Goal: Use online tool/utility: Utilize a website feature to perform a specific function

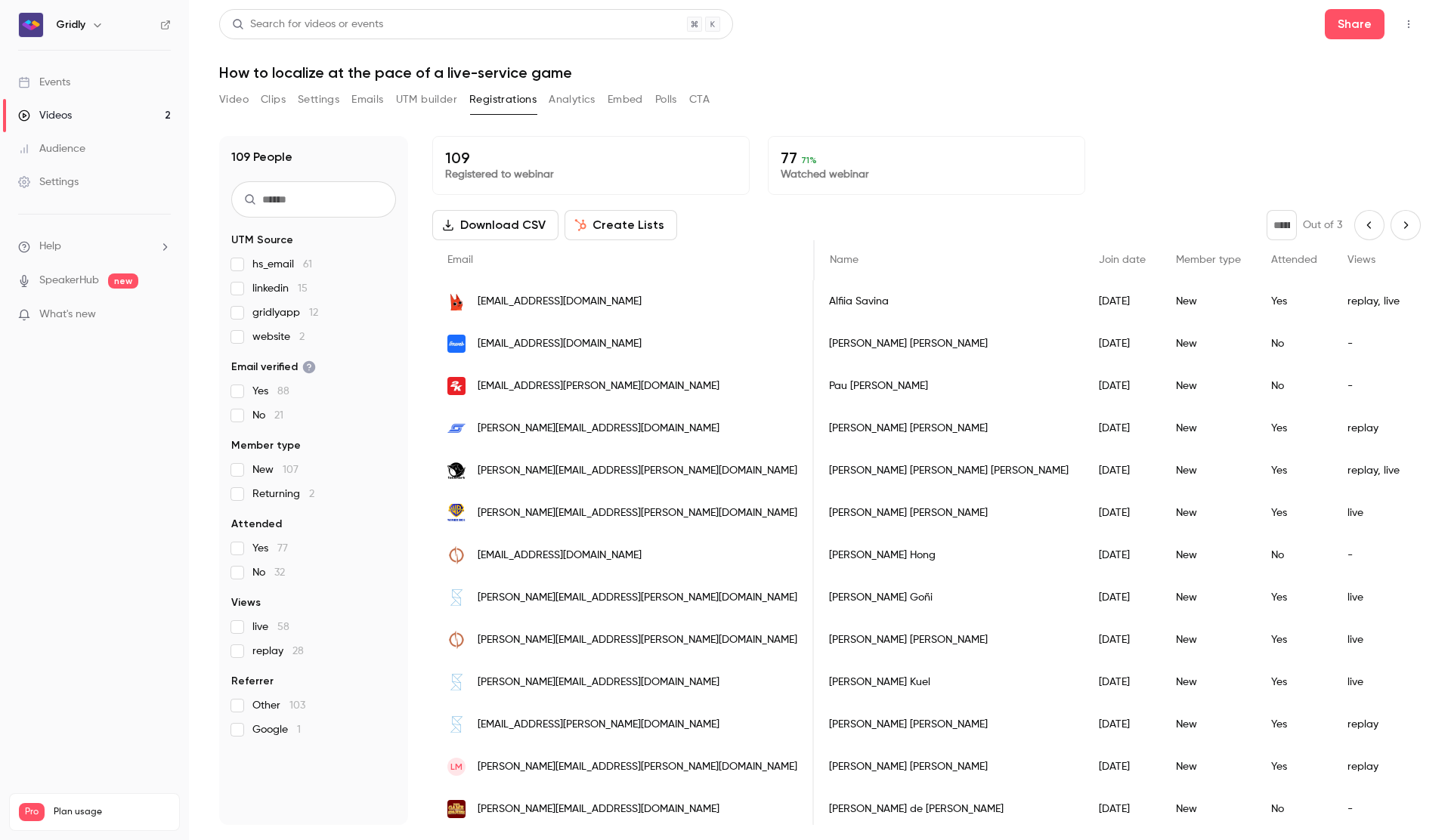
scroll to position [0, 378]
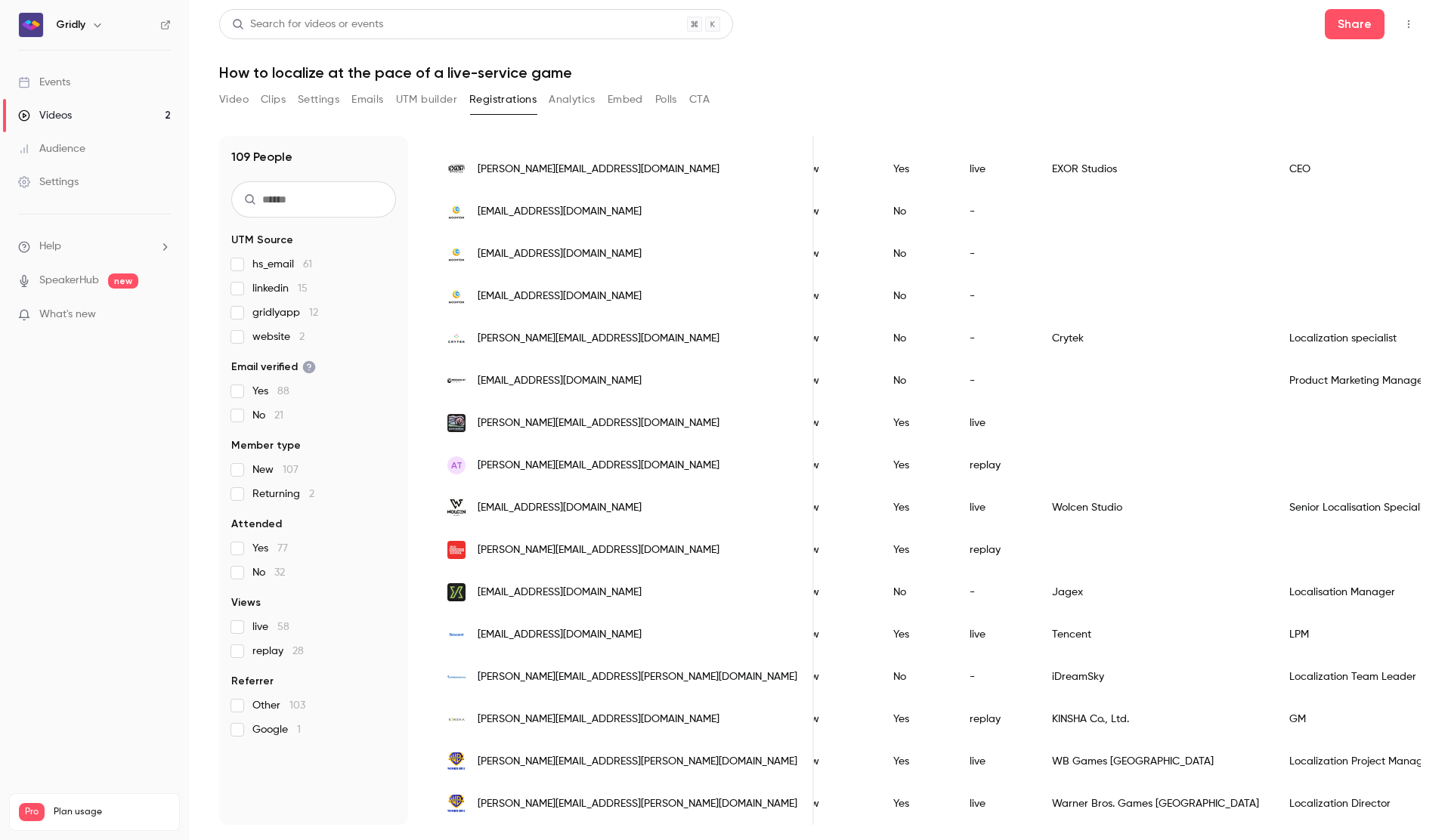
click at [424, 102] on button "UTM builder" at bounding box center [427, 100] width 61 height 24
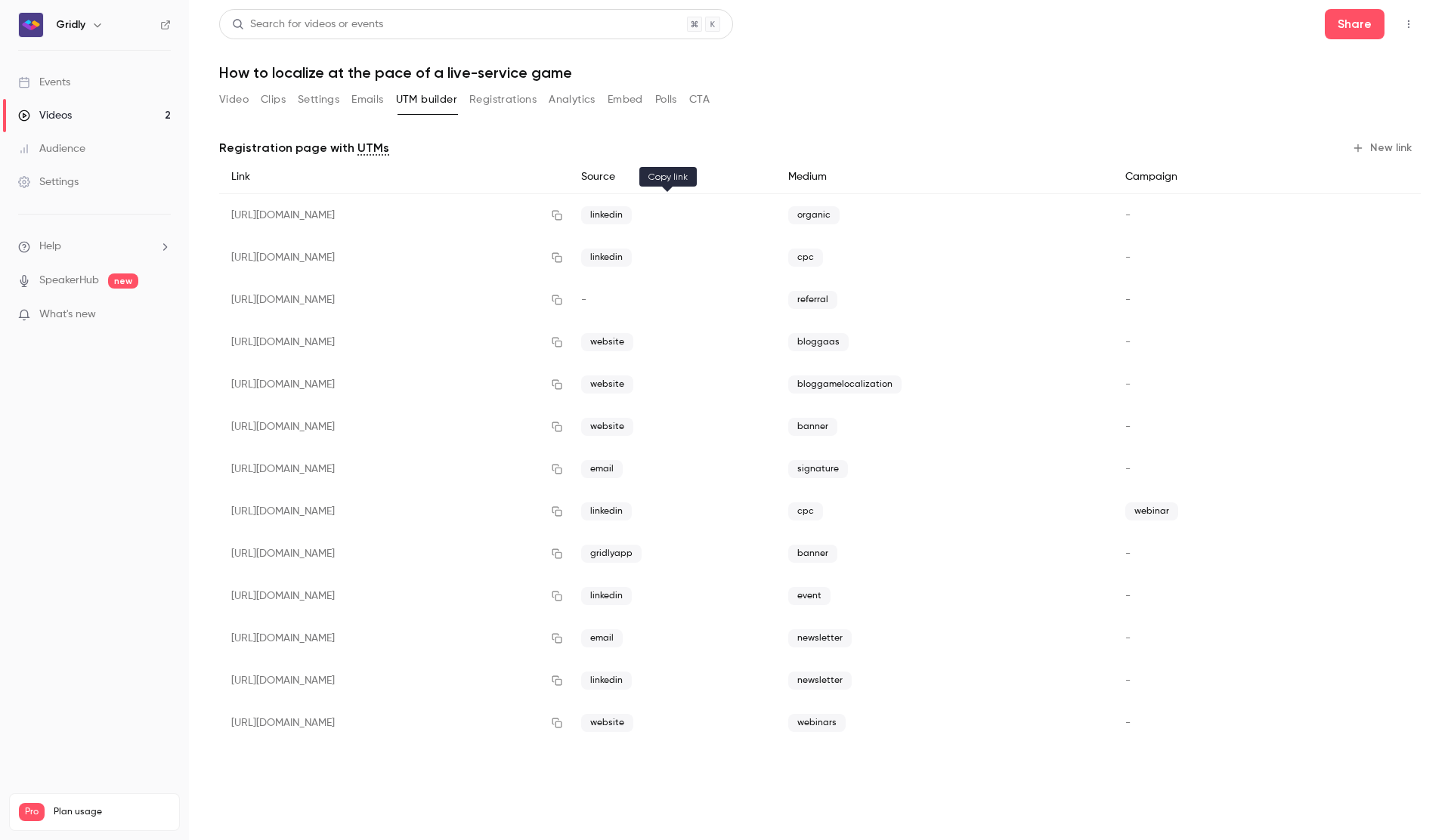
click at [562, 214] on icon "button" at bounding box center [557, 215] width 10 height 10
click at [563, 220] on icon "button" at bounding box center [557, 215] width 12 height 11
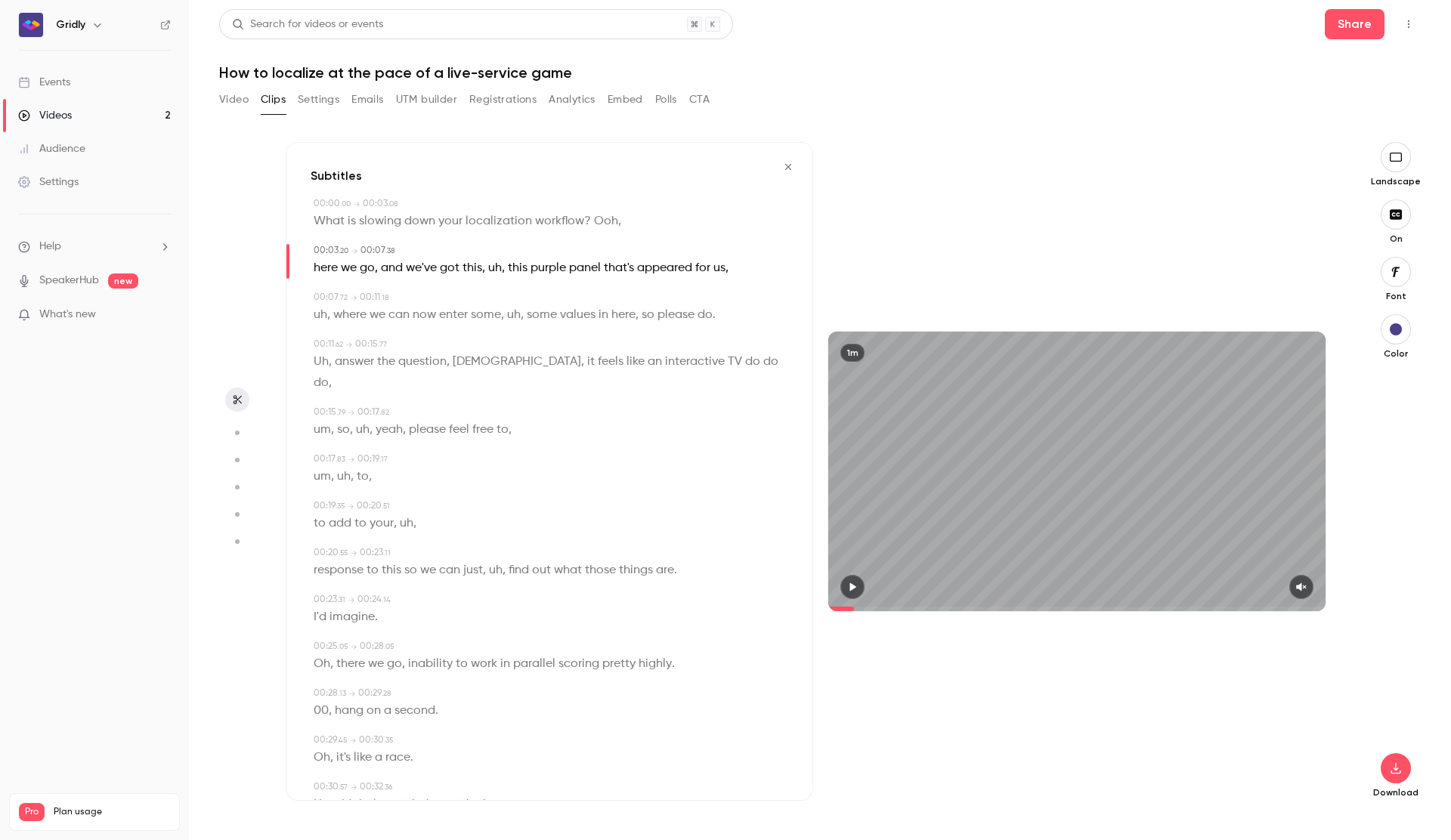
click at [859, 588] on button "button" at bounding box center [852, 587] width 24 height 24
drag, startPoint x: 855, startPoint y: 607, endPoint x: 804, endPoint y: 609, distance: 51.0
click at [804, 609] on div "Subtitles 00:00 . 00 → 00:03 . 08 What is slowing down your localization workfl…" at bounding box center [813, 471] width 1055 height 659
click at [1299, 588] on icon "button" at bounding box center [1300, 587] width 10 height 8
type input "****"
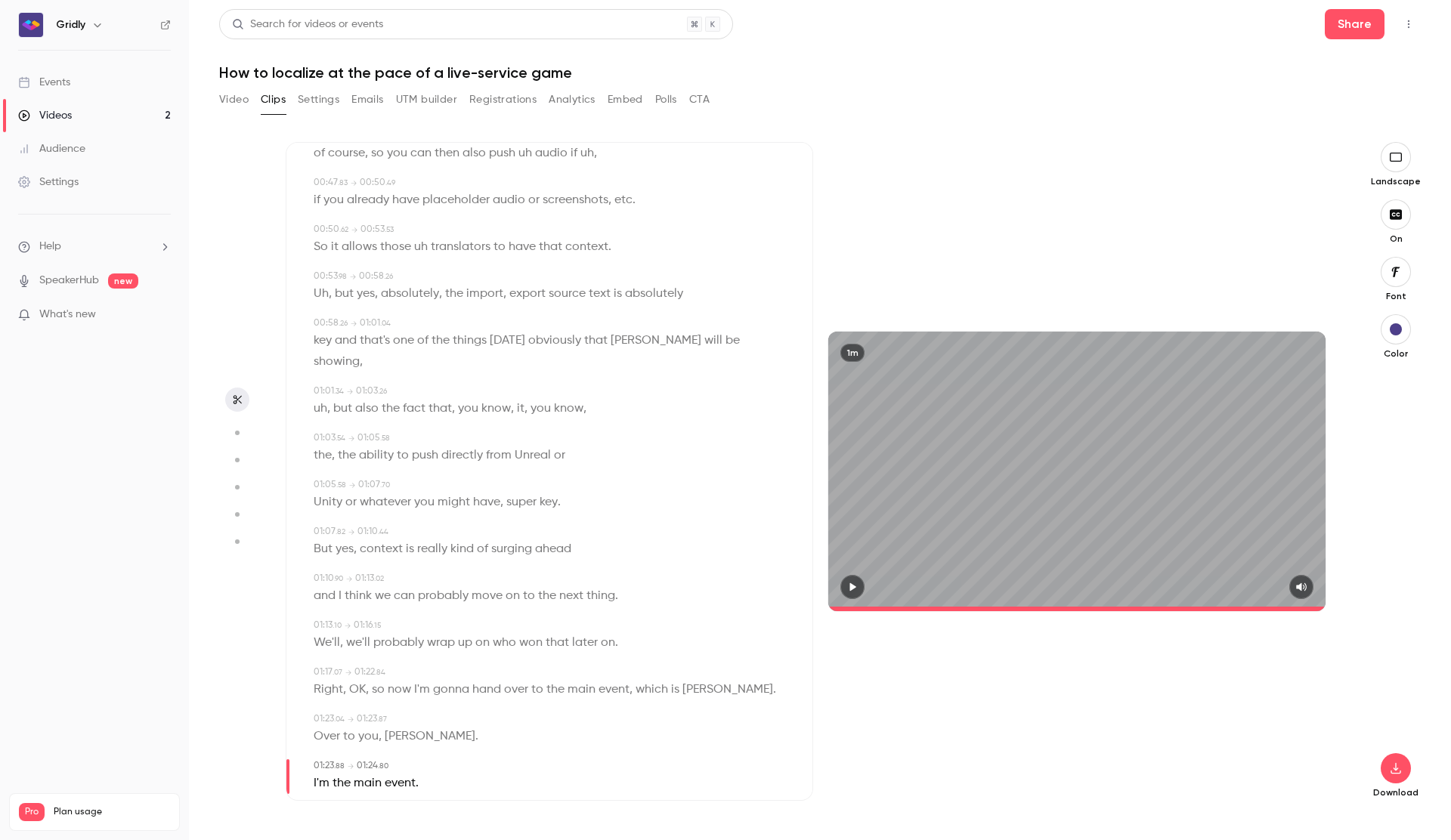
scroll to position [920, 0]
